Goal: Task Accomplishment & Management: Manage account settings

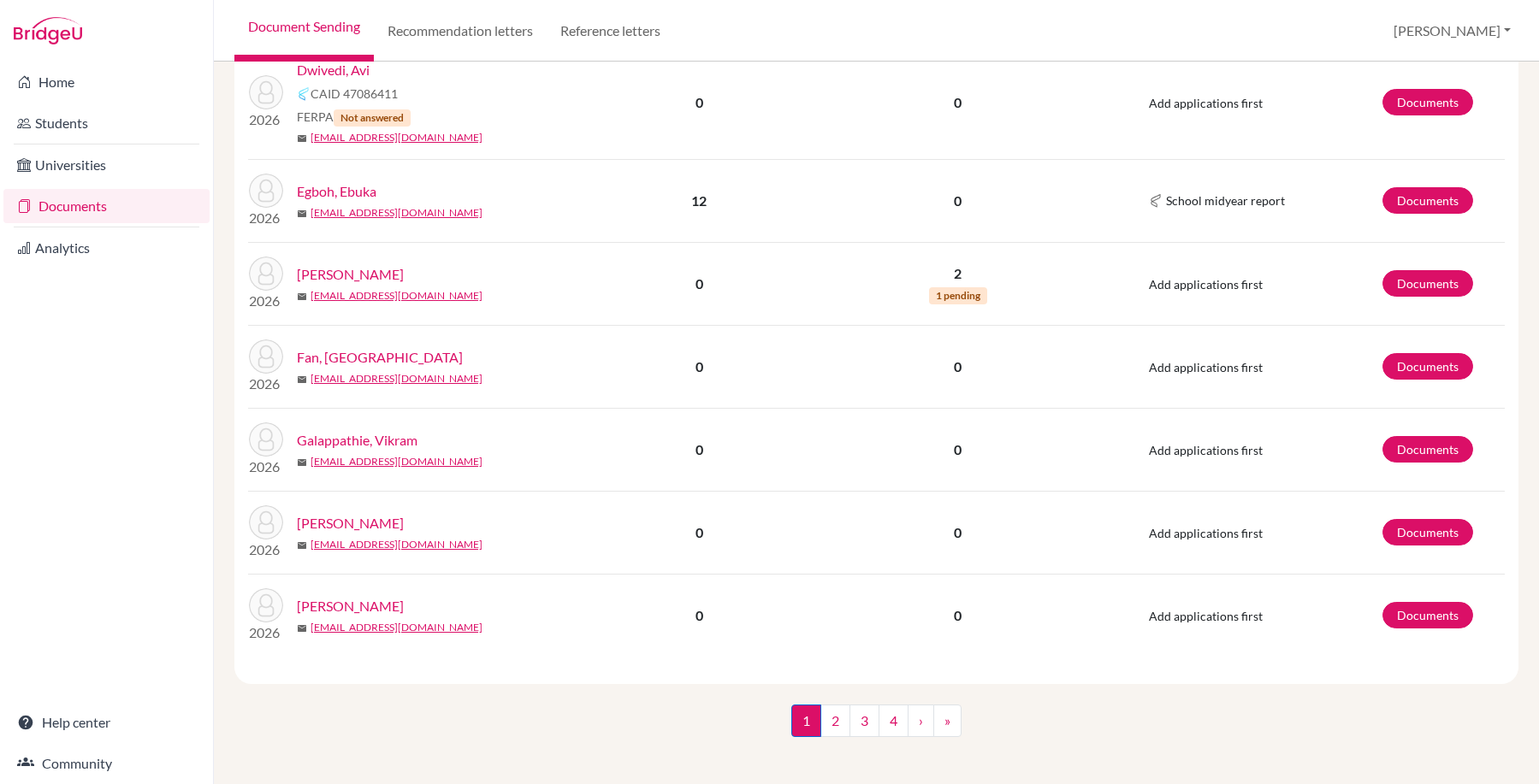
scroll to position [2012, 0]
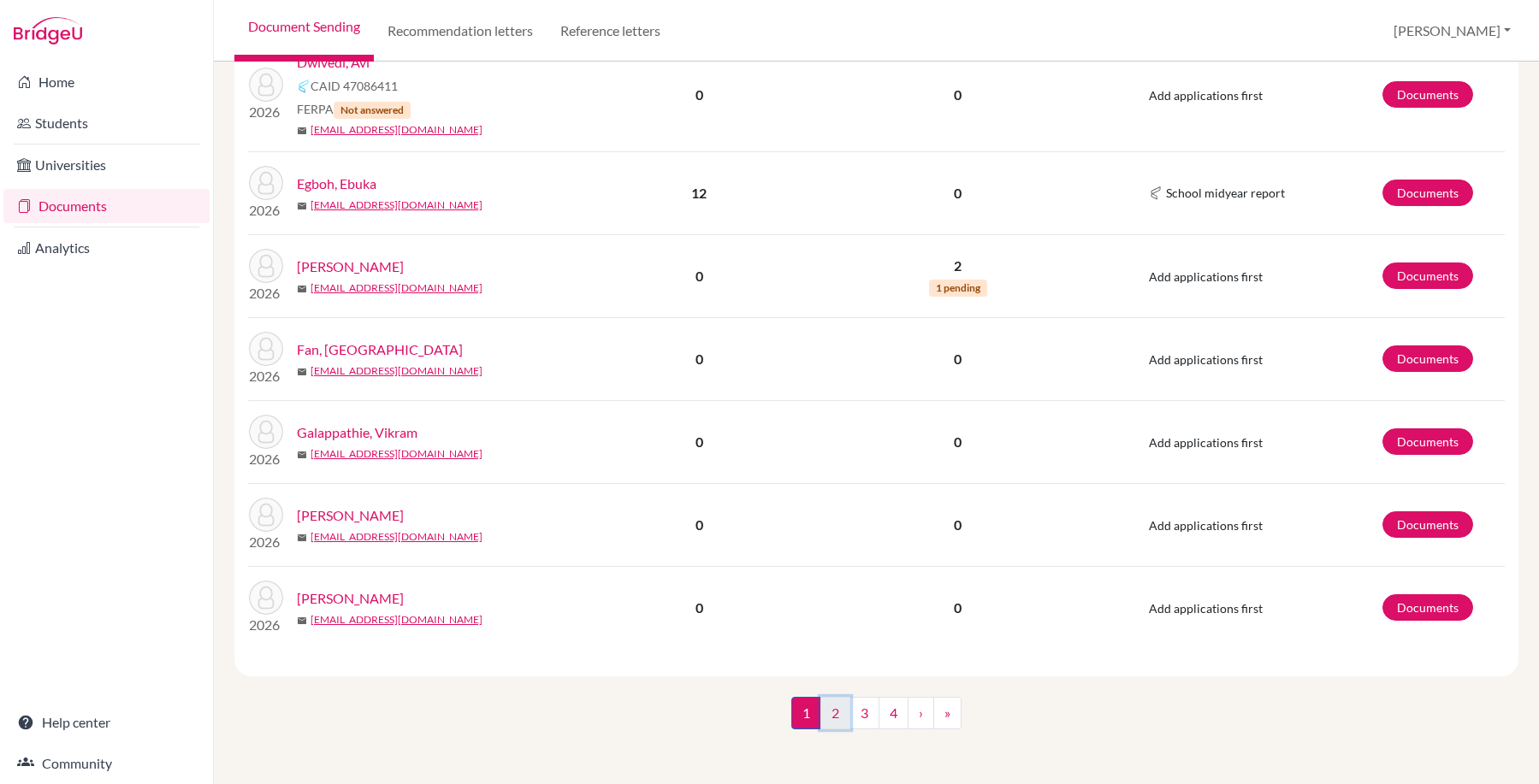
click at [823, 712] on link "2" at bounding box center [835, 714] width 30 height 33
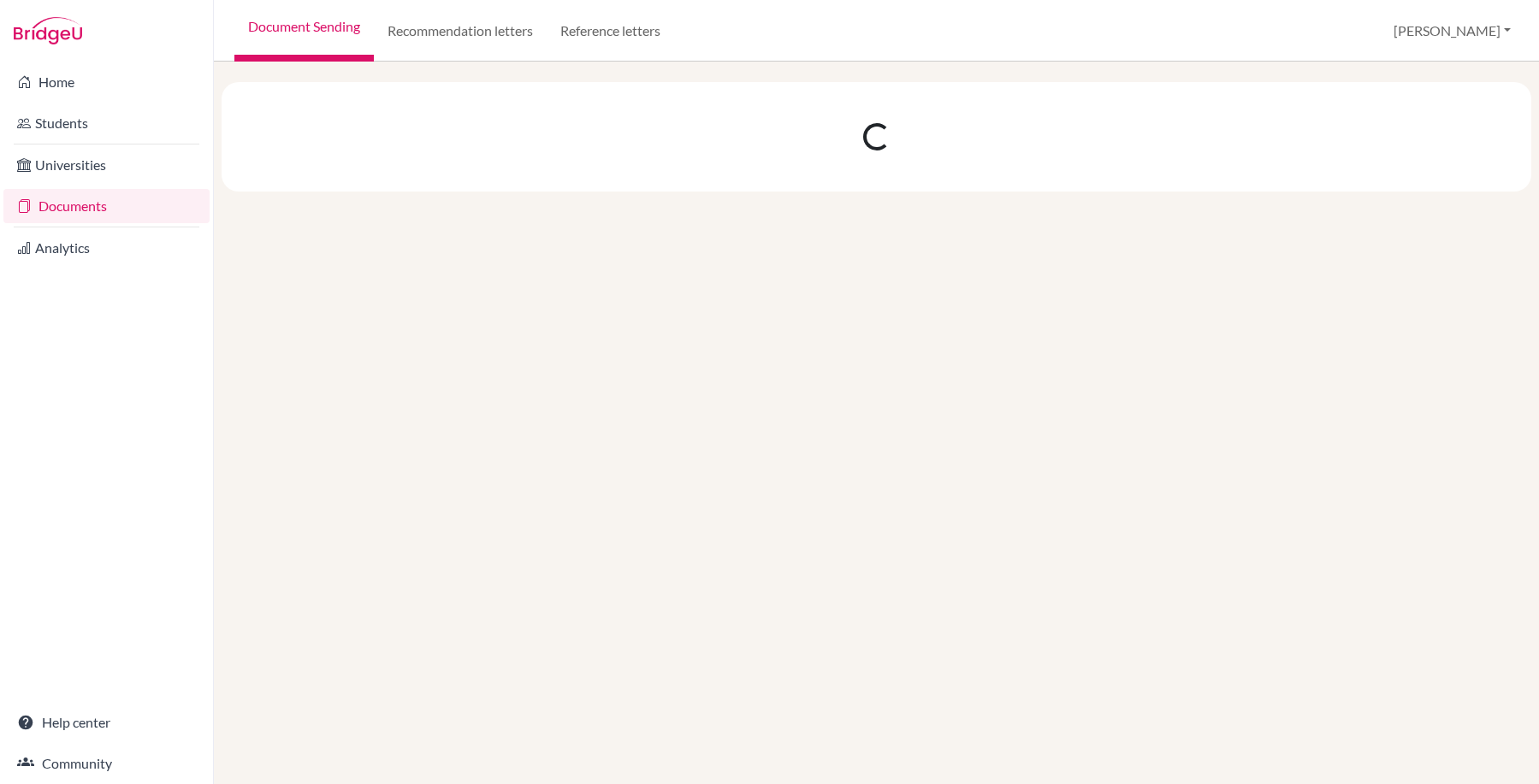
scroll to position [0, 0]
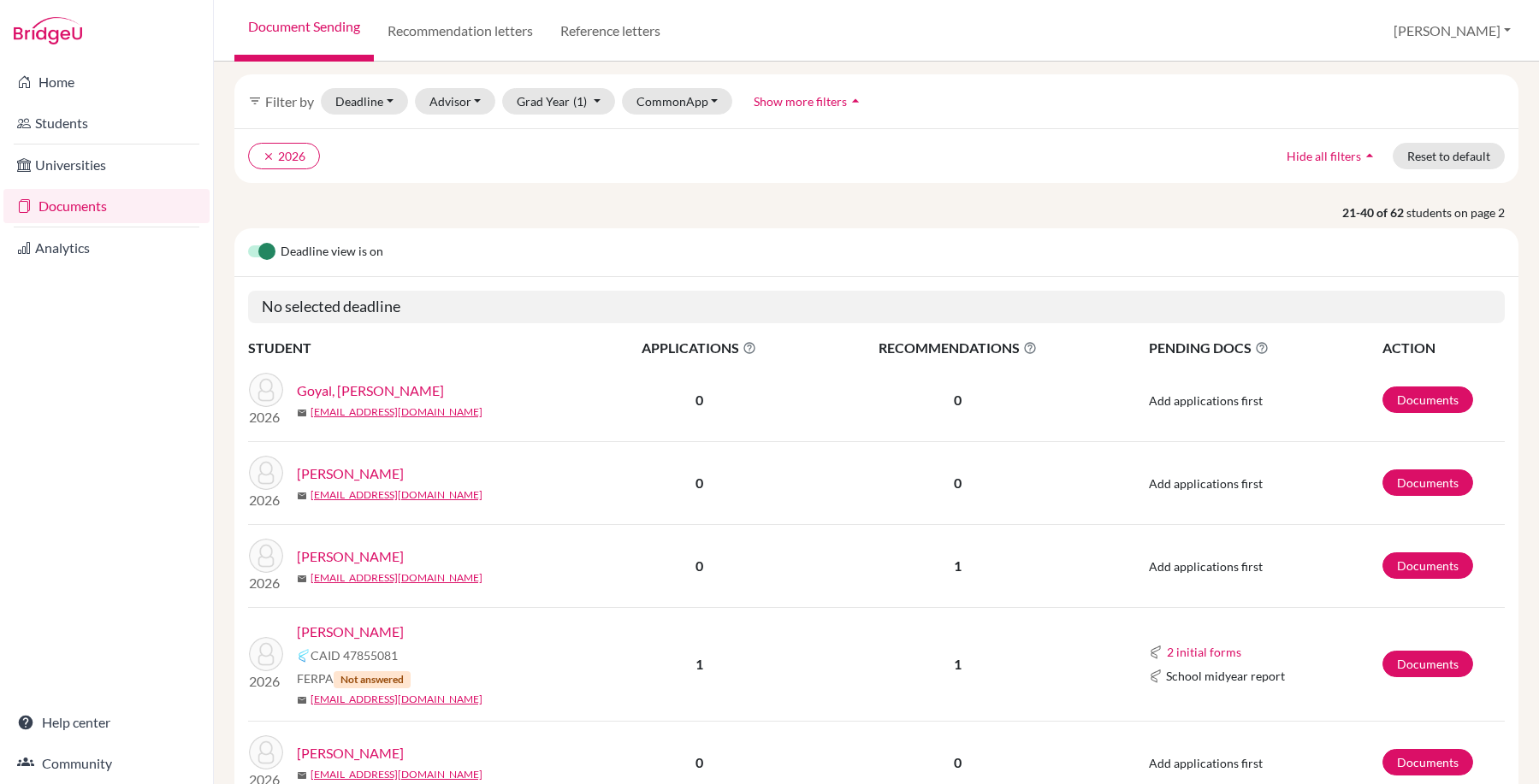
scroll to position [428, 0]
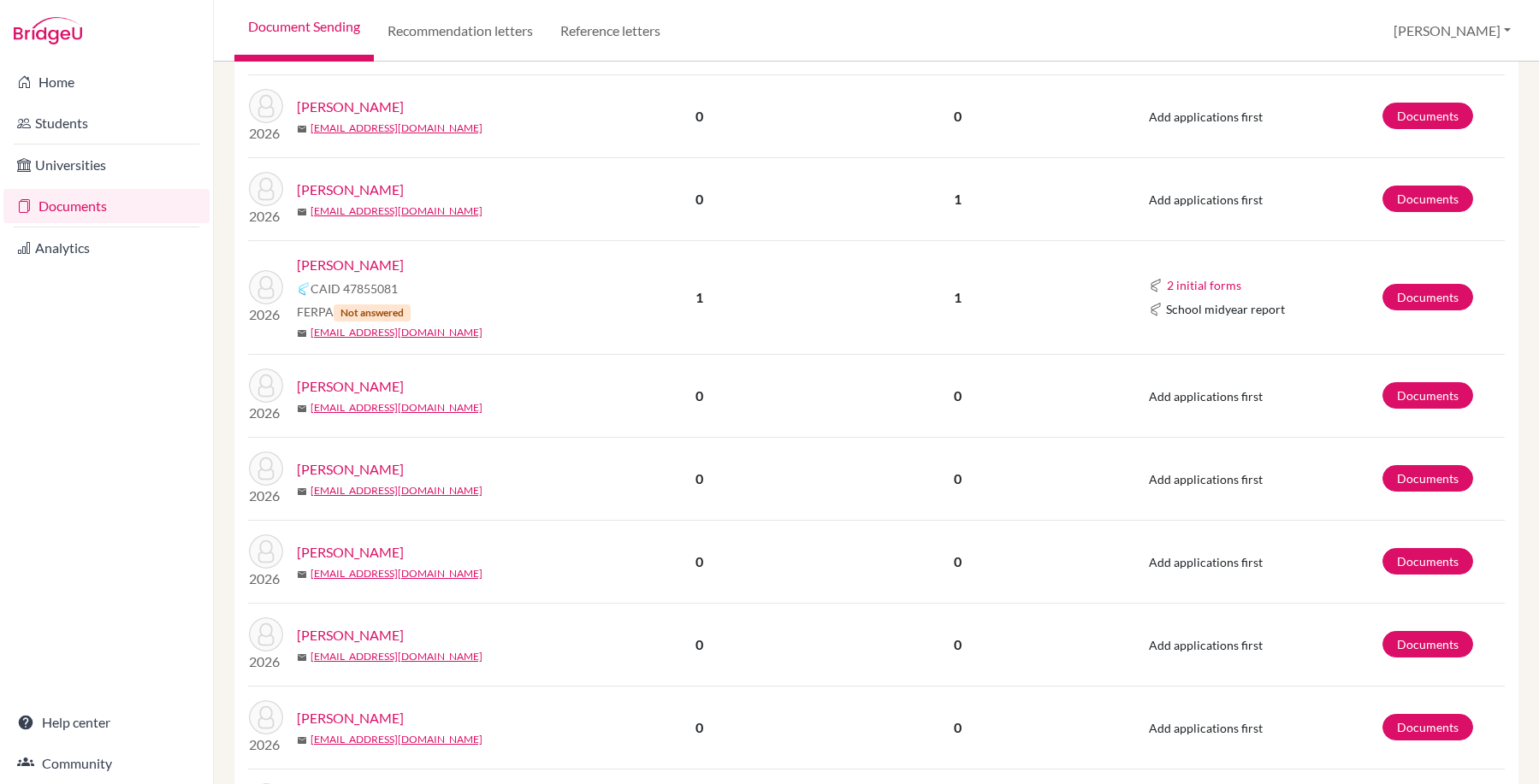
click at [386, 189] on link "[PERSON_NAME]" at bounding box center [350, 190] width 107 height 20
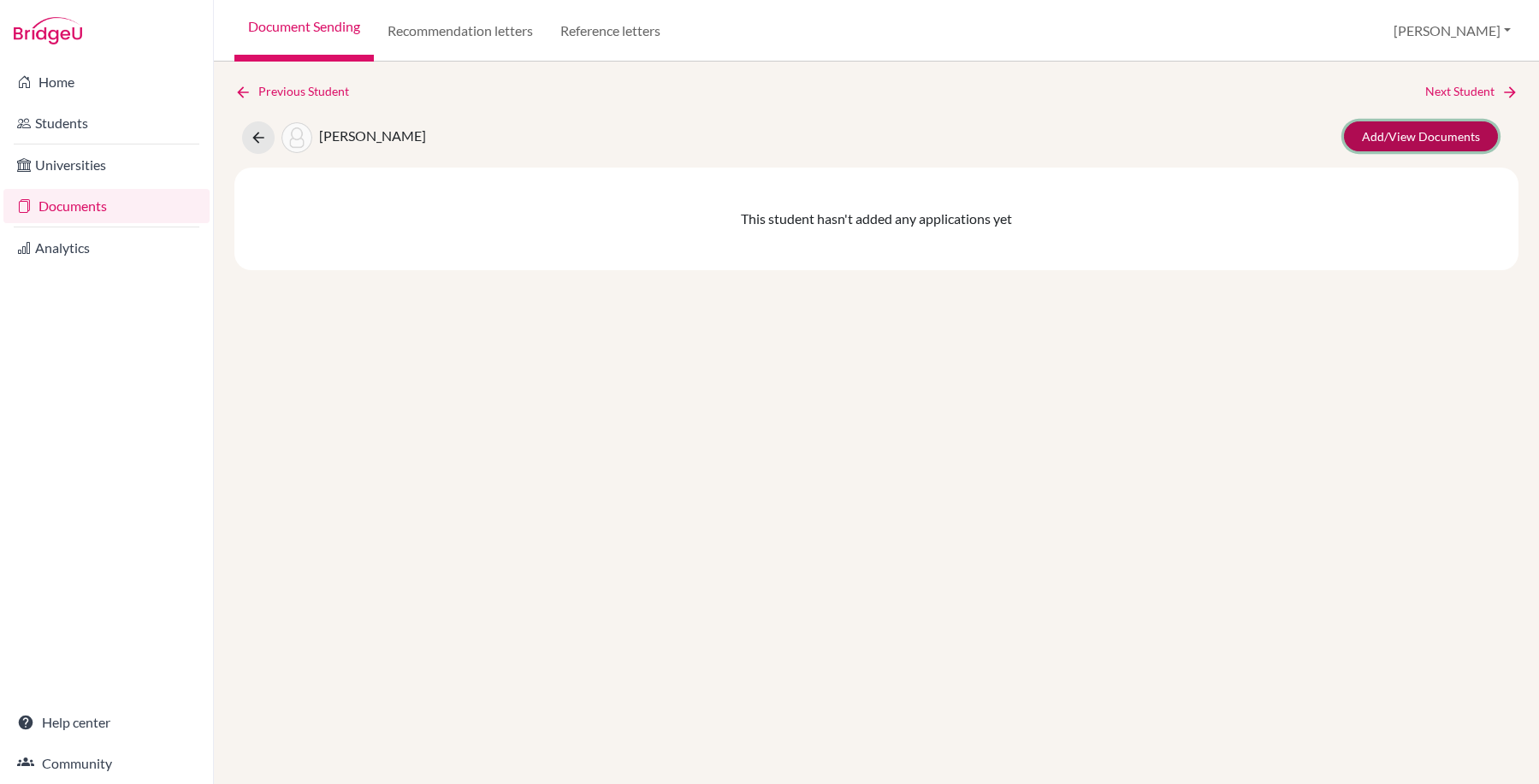
click at [1450, 143] on link "Add/View Documents" at bounding box center [1420, 136] width 154 height 30
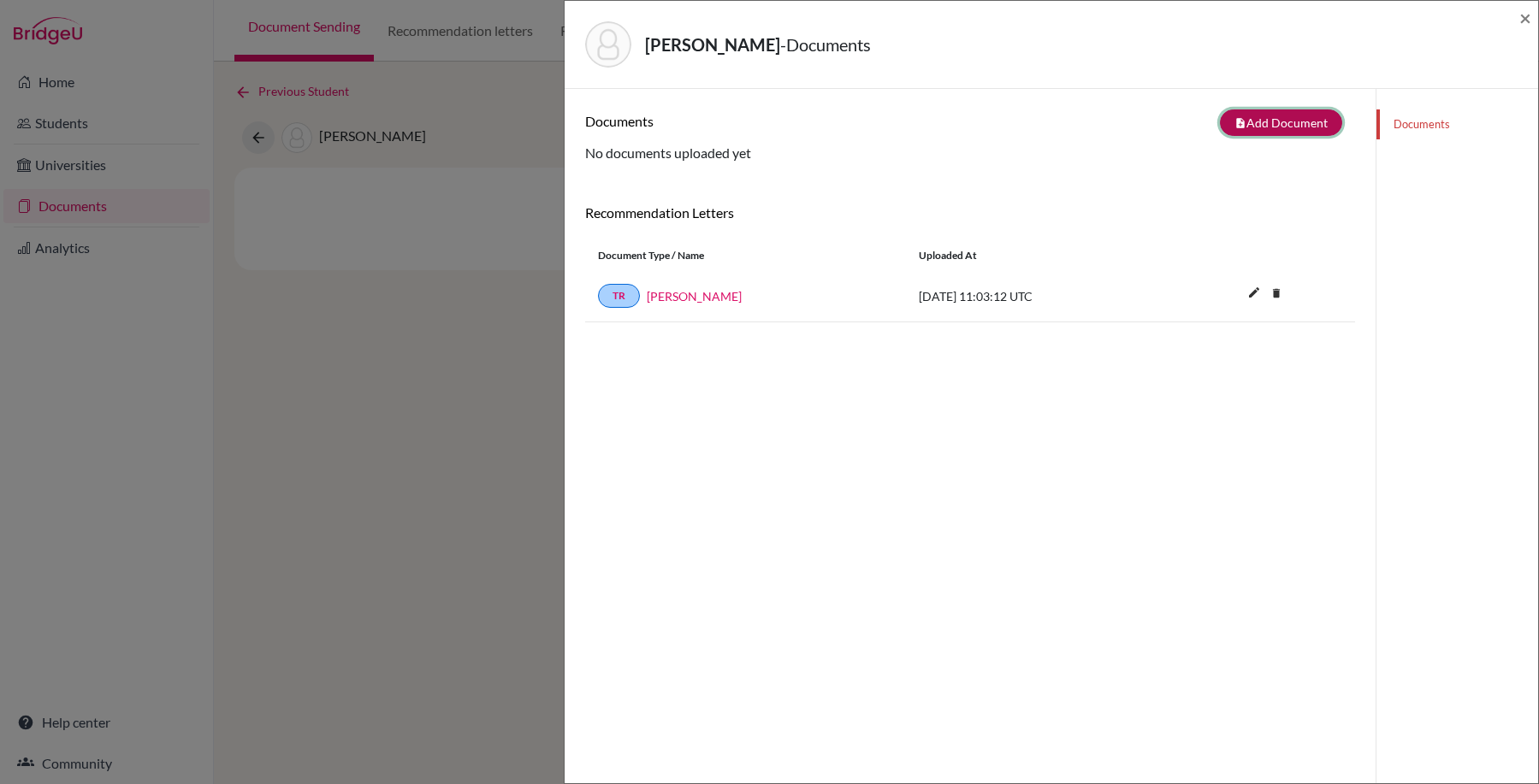
click at [1282, 126] on button "note_add Add Document" at bounding box center [1281, 122] width 122 height 26
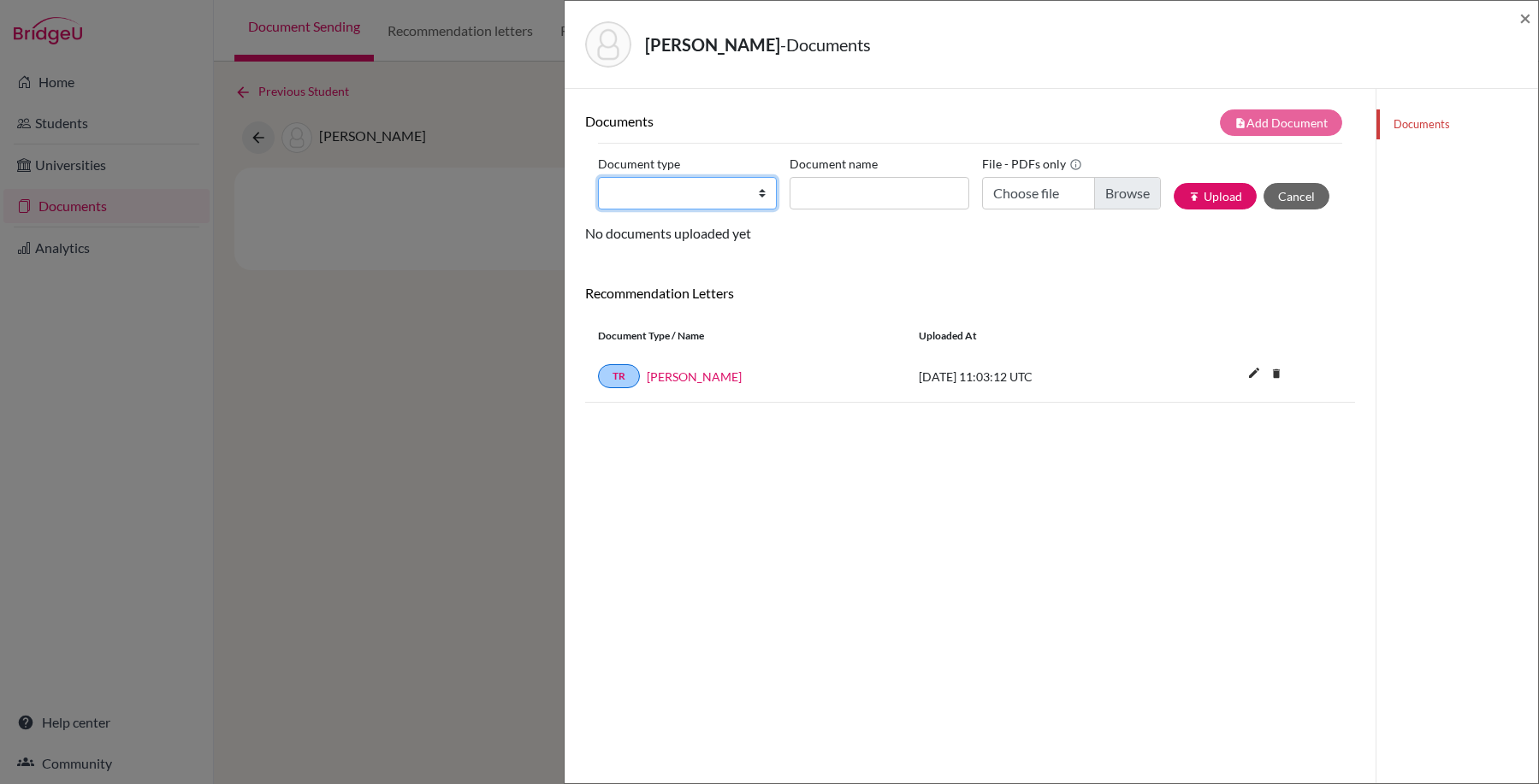
click at [755, 192] on select "Change explanation for Common App reports Counselor recommendation Internationa…" at bounding box center [687, 193] width 179 height 33
select select "5"
click at [598, 177] on select "Change explanation for Common App reports Counselor recommendation Internationa…" at bounding box center [687, 193] width 179 height 33
click at [888, 192] on input "Recommender's name" at bounding box center [879, 193] width 179 height 33
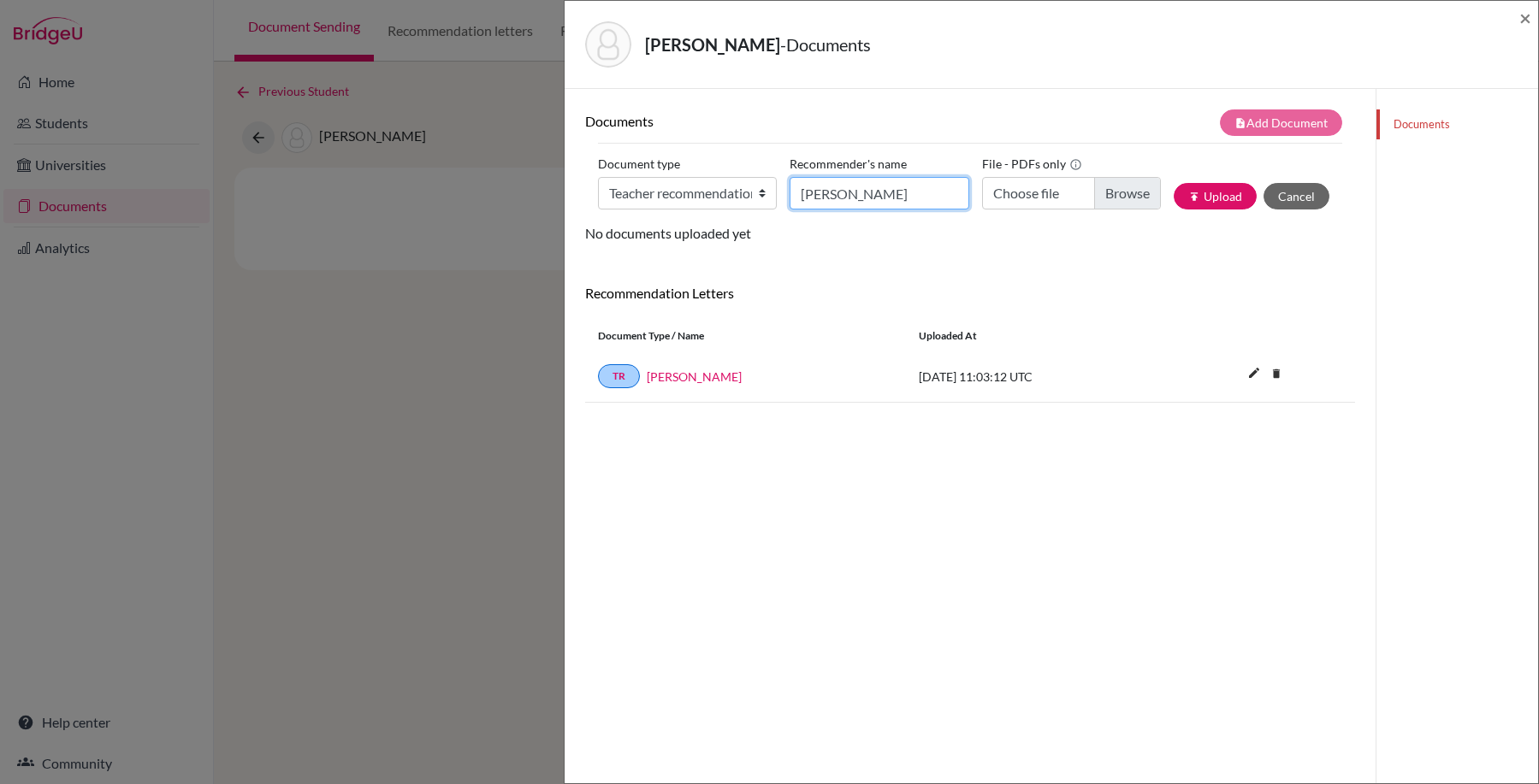
type input "[PERSON_NAME]"
click at [1125, 188] on input "Choose file" at bounding box center [1072, 193] width 179 height 33
type input "C:\fakepath\Harandi THL Recommendation.pdf"
click at [1223, 202] on button "publish Upload" at bounding box center [1215, 196] width 83 height 26
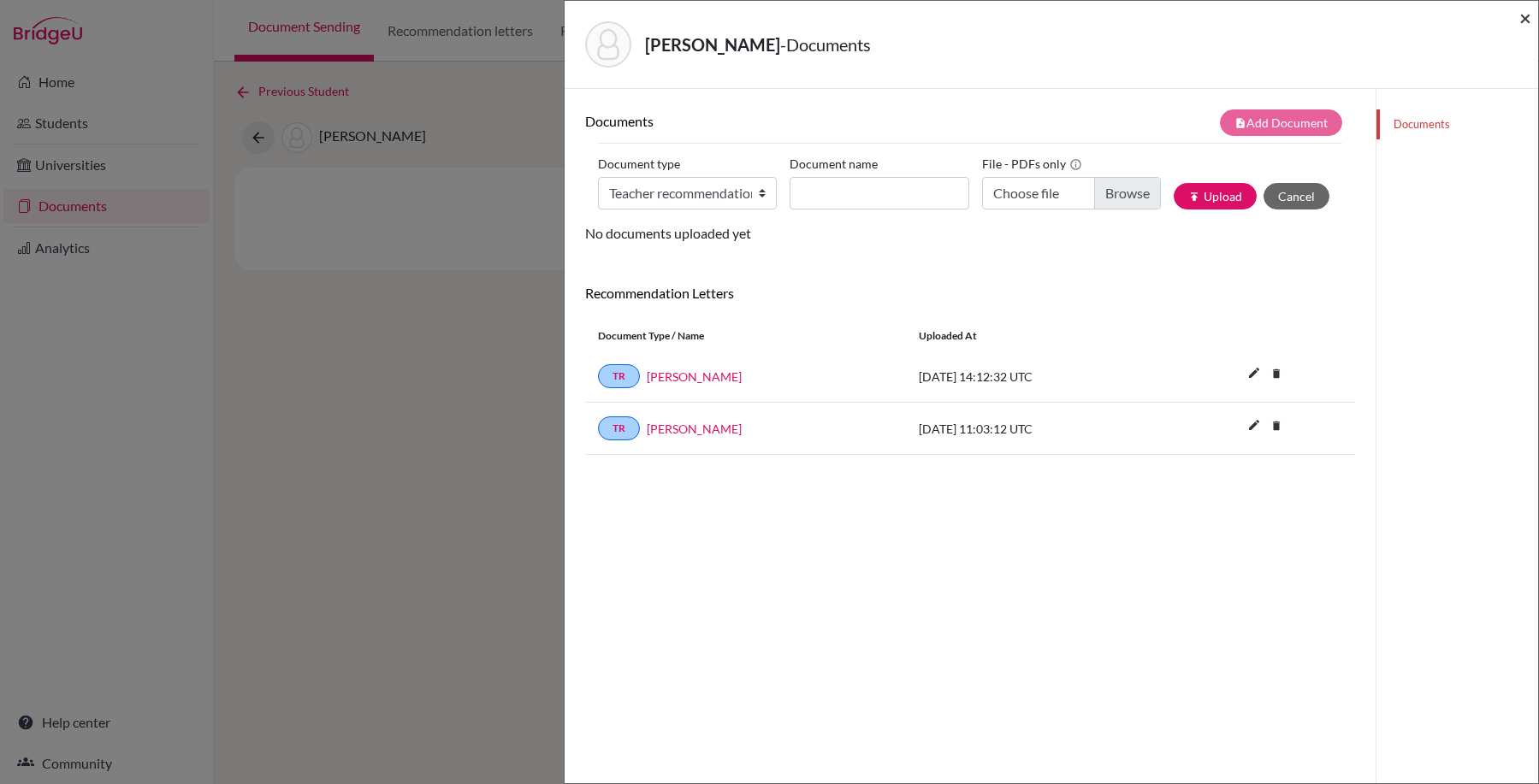
click at [1528, 16] on span "×" at bounding box center [1524, 17] width 12 height 25
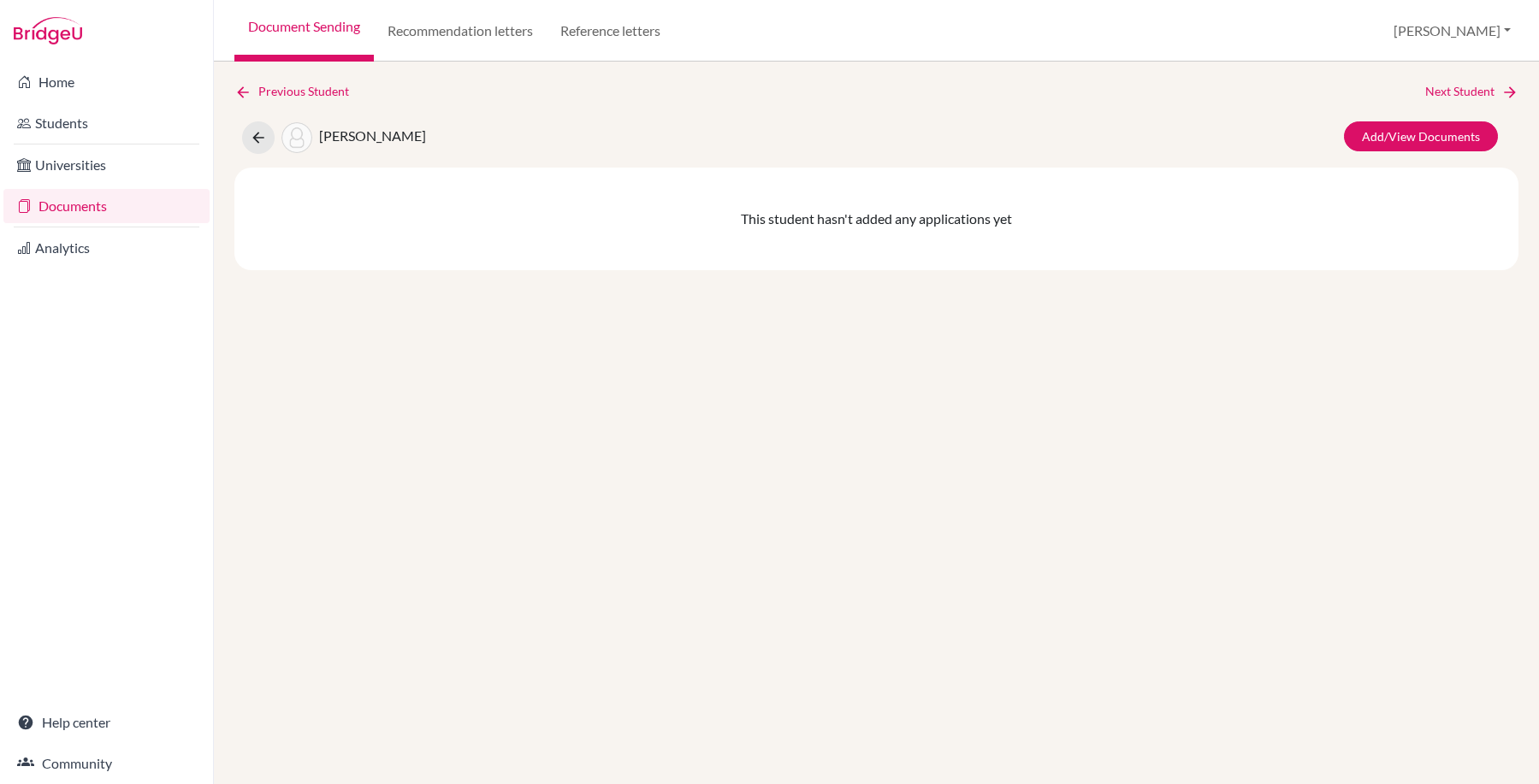
click at [1328, 445] on div "Previous Student Next Student [PERSON_NAME] Add/View Documents This student has…" at bounding box center [876, 423] width 1325 height 723
